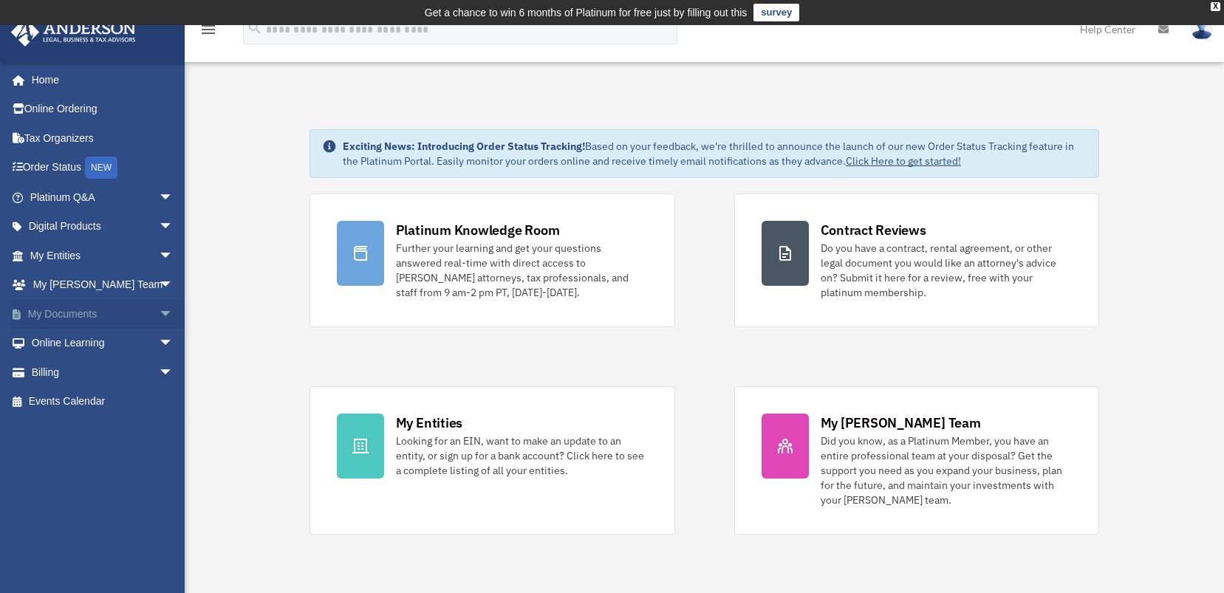
click at [78, 310] on link "My Documents arrow_drop_down" at bounding box center [102, 314] width 185 height 30
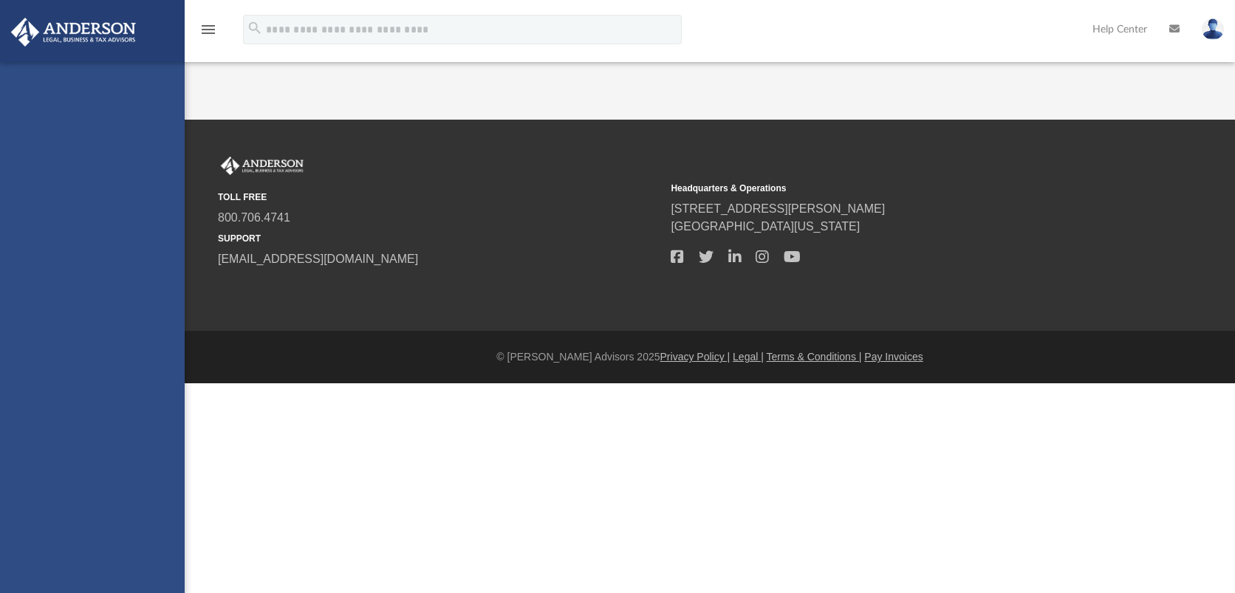
click at [145, 310] on div "alessandrakostolias@gmail.com Sign Out alessandrakostolias@gmail.com Home Onlin…" at bounding box center [92, 358] width 185 height 593
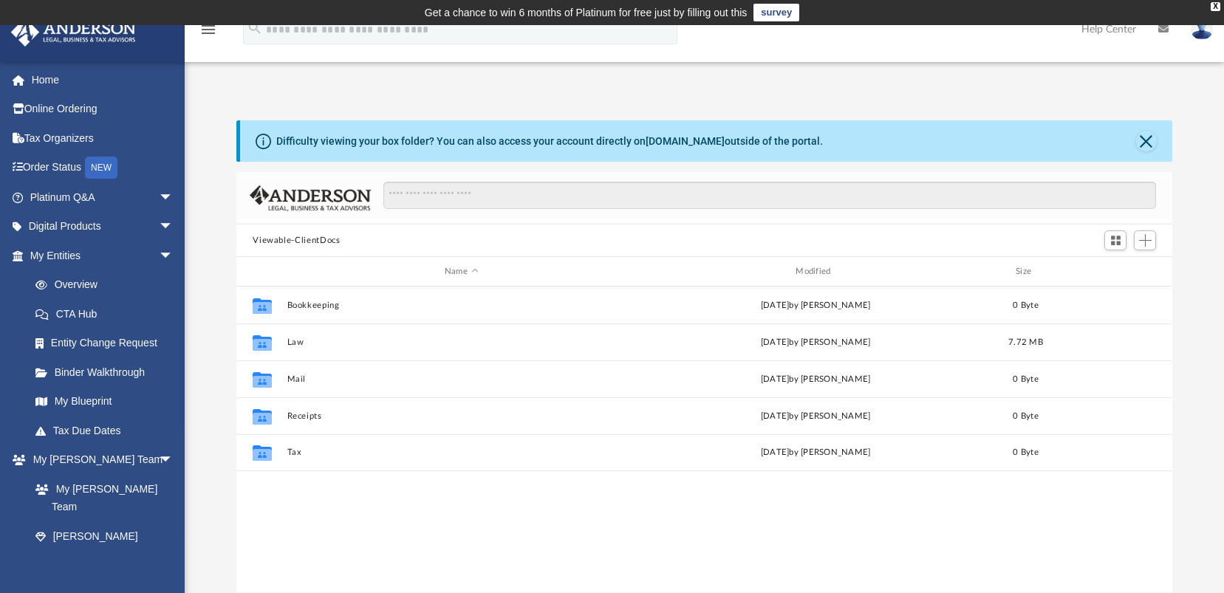
scroll to position [324, 924]
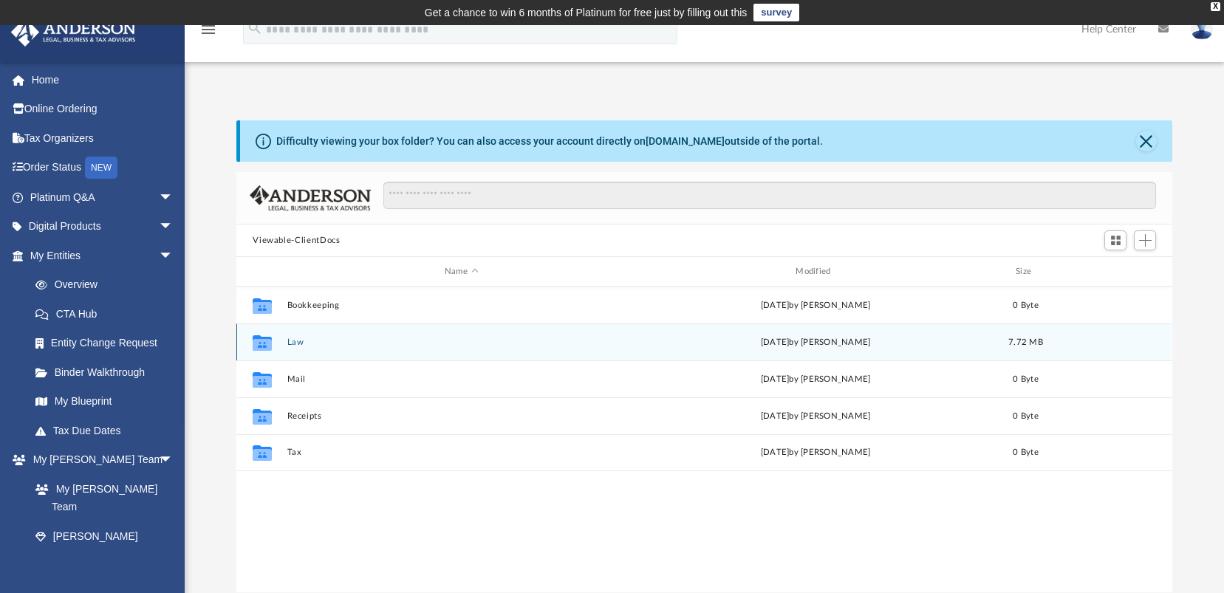
click at [367, 343] on button "Law" at bounding box center [461, 343] width 348 height 10
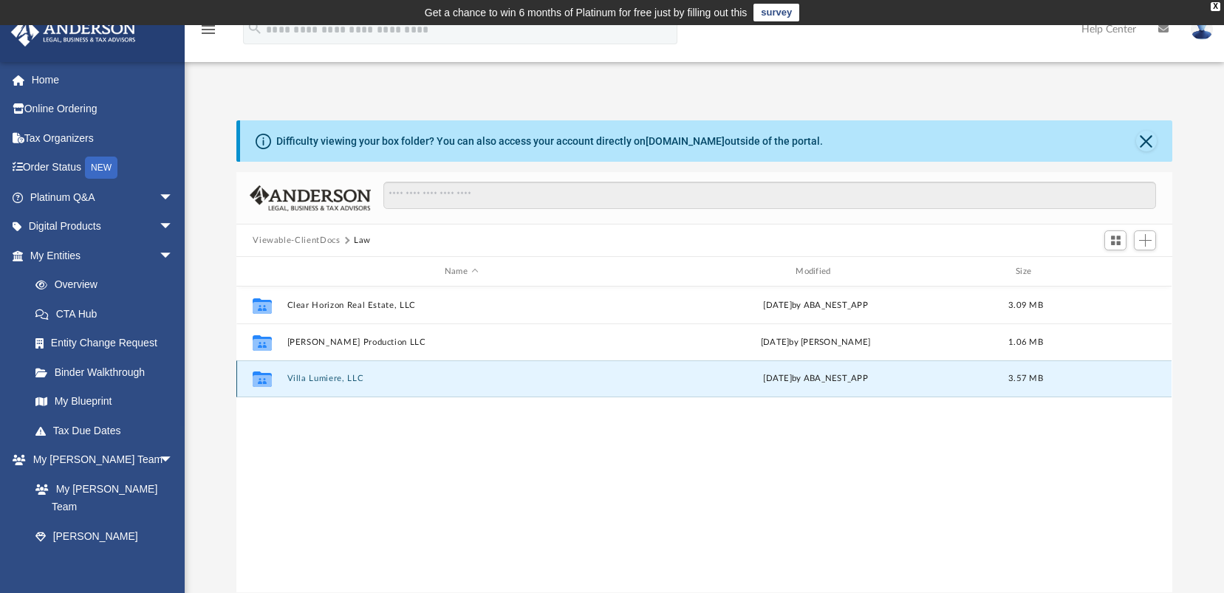
click at [352, 383] on button "Villa Lumiere, LLC" at bounding box center [461, 379] width 348 height 10
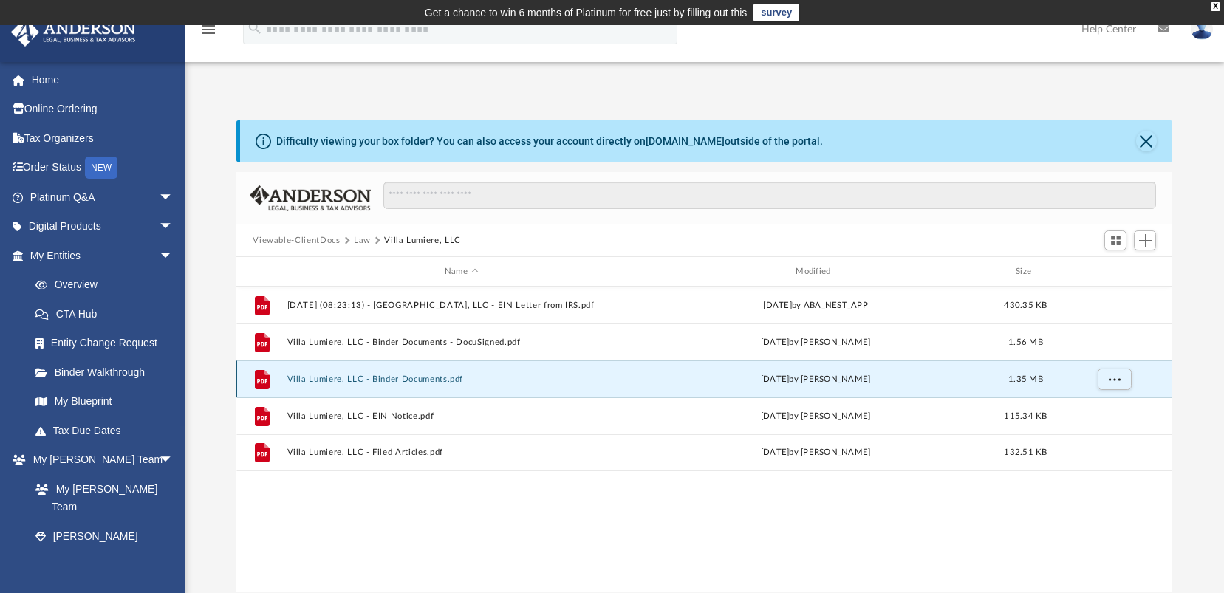
click at [385, 378] on button "Villa Lumiere, LLC - Binder Documents.pdf" at bounding box center [461, 379] width 348 height 10
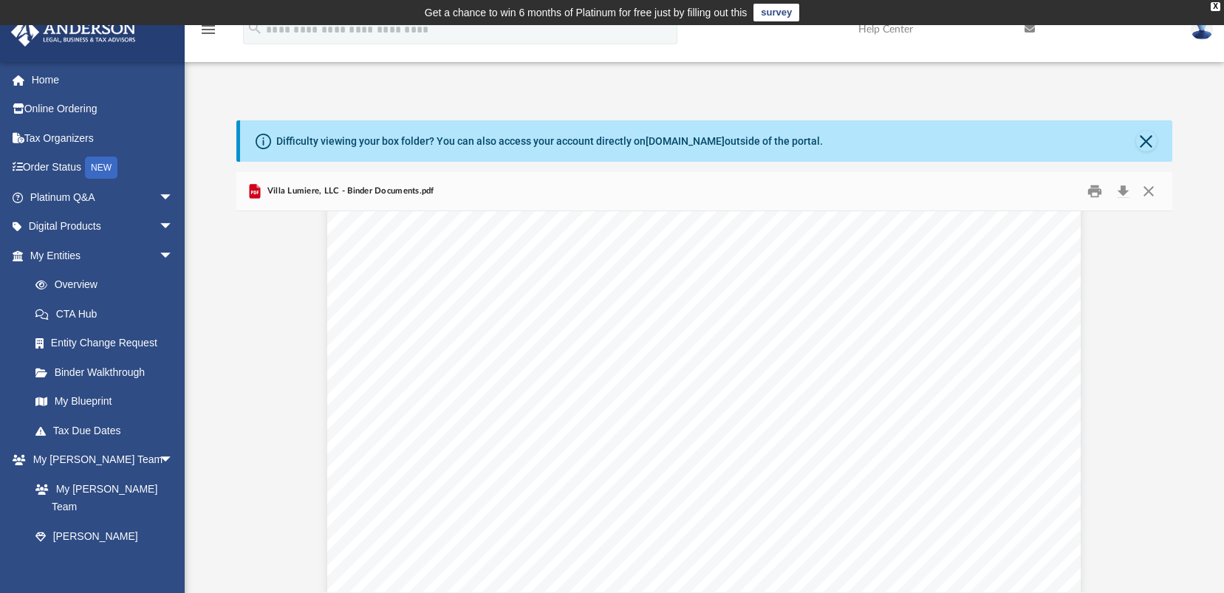
scroll to position [6251, 0]
